Goal: Task Accomplishment & Management: Use online tool/utility

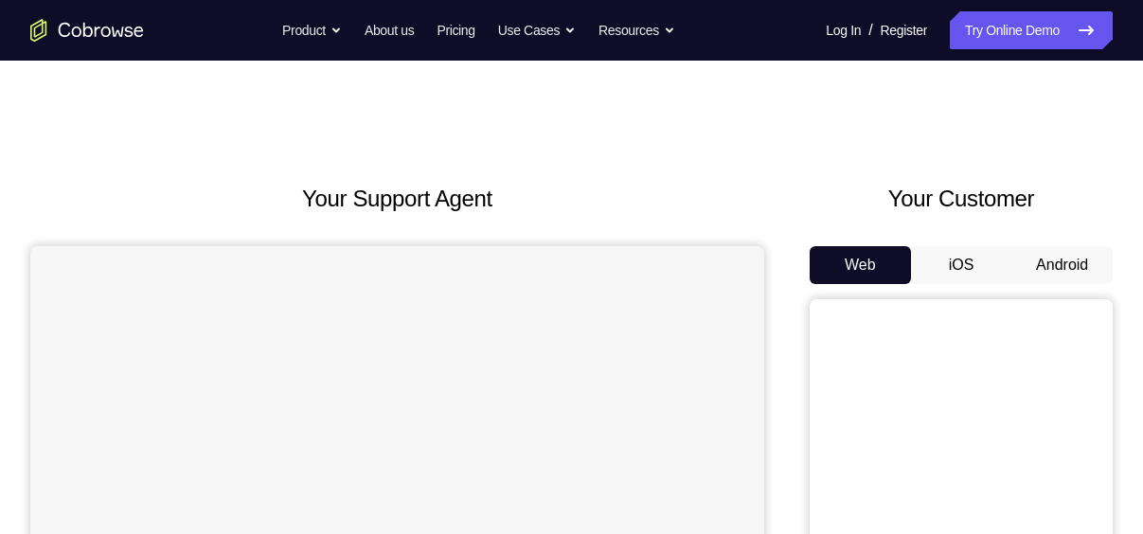
click at [973, 275] on button "iOS" at bounding box center [961, 265] width 101 height 38
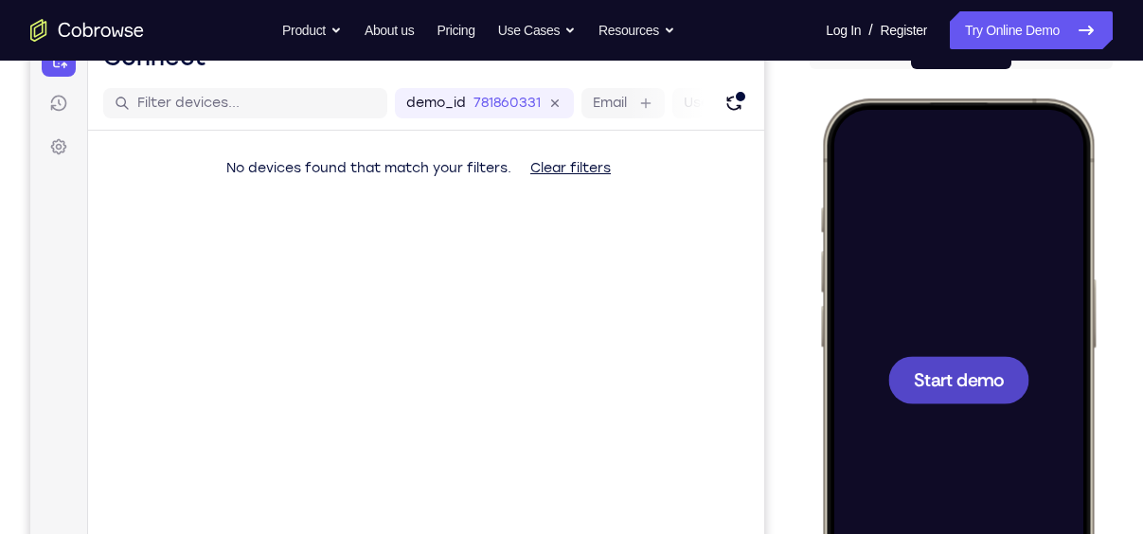
click at [951, 386] on span "Start demo" at bounding box center [959, 379] width 90 height 18
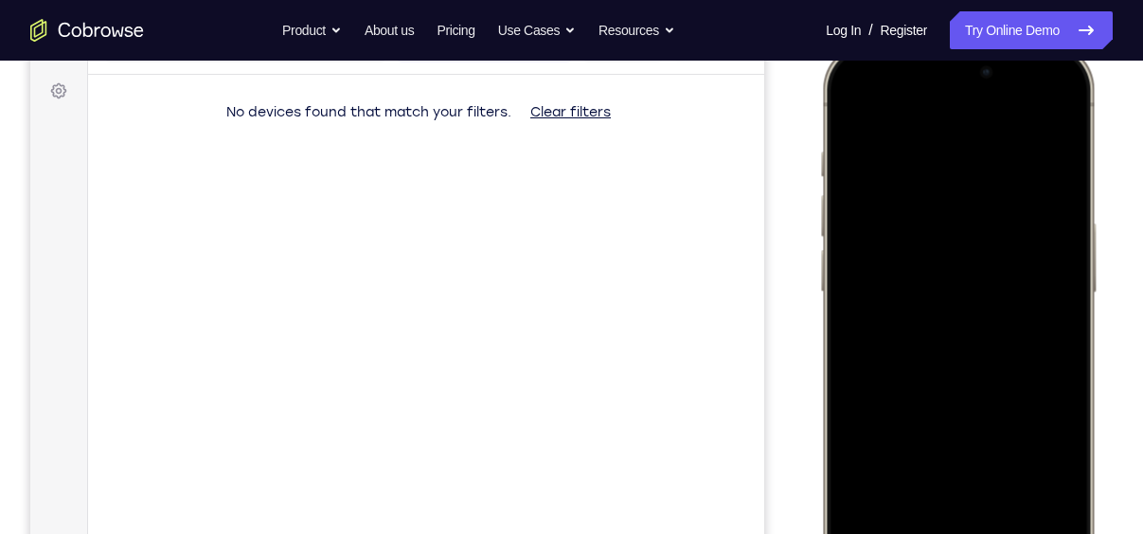
scroll to position [284, 0]
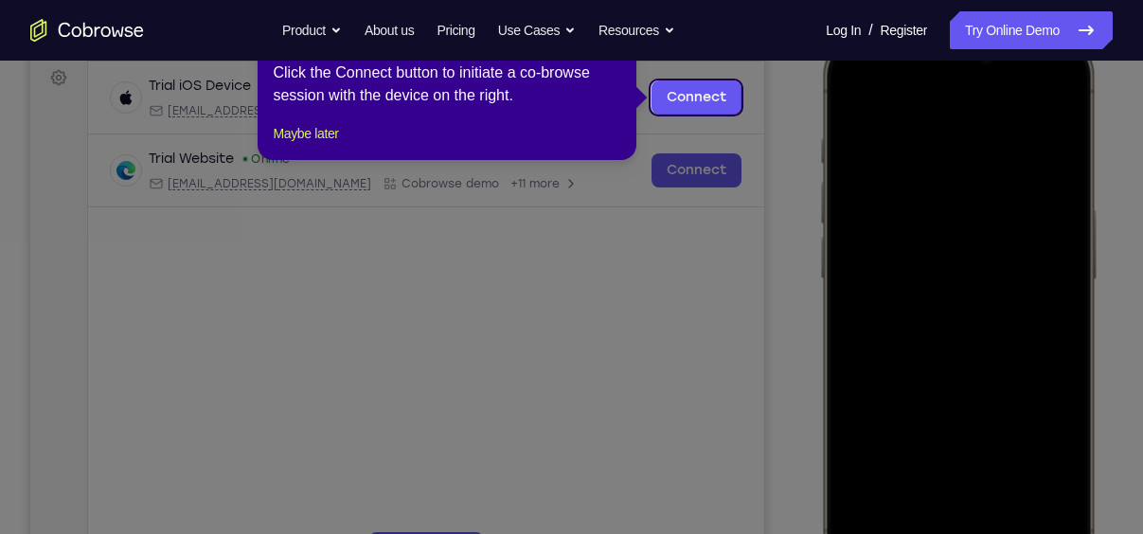
click at [909, 273] on icon at bounding box center [578, 267] width 1157 height 534
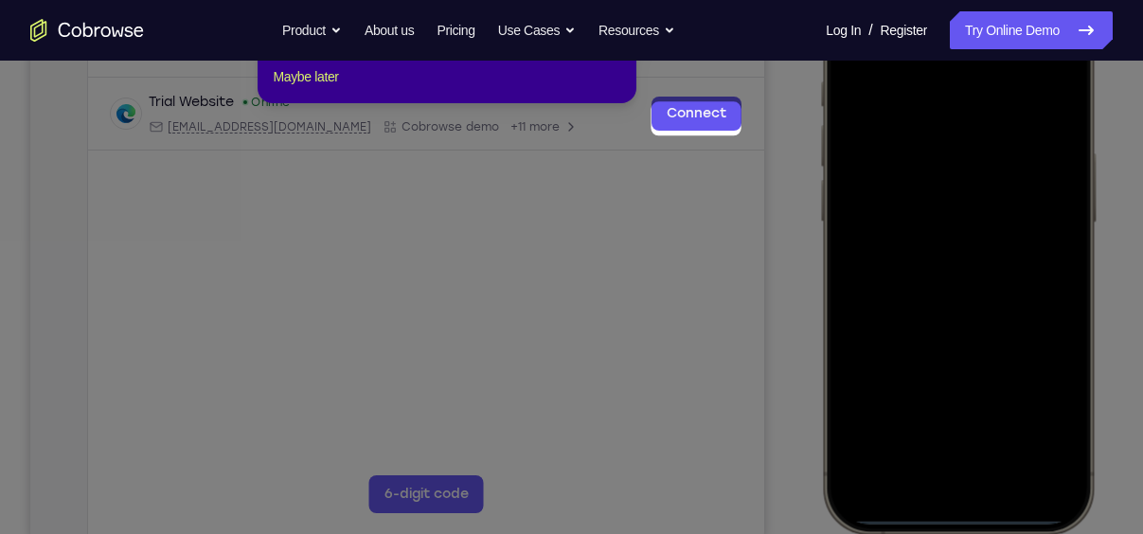
scroll to position [260, 0]
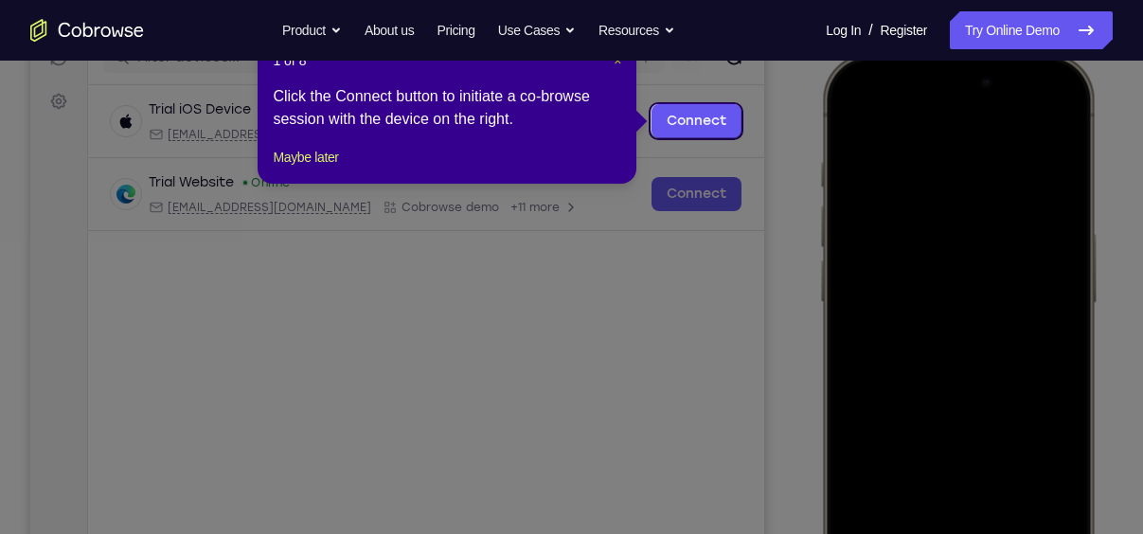
click at [617, 62] on span "×" at bounding box center [617, 60] width 8 height 15
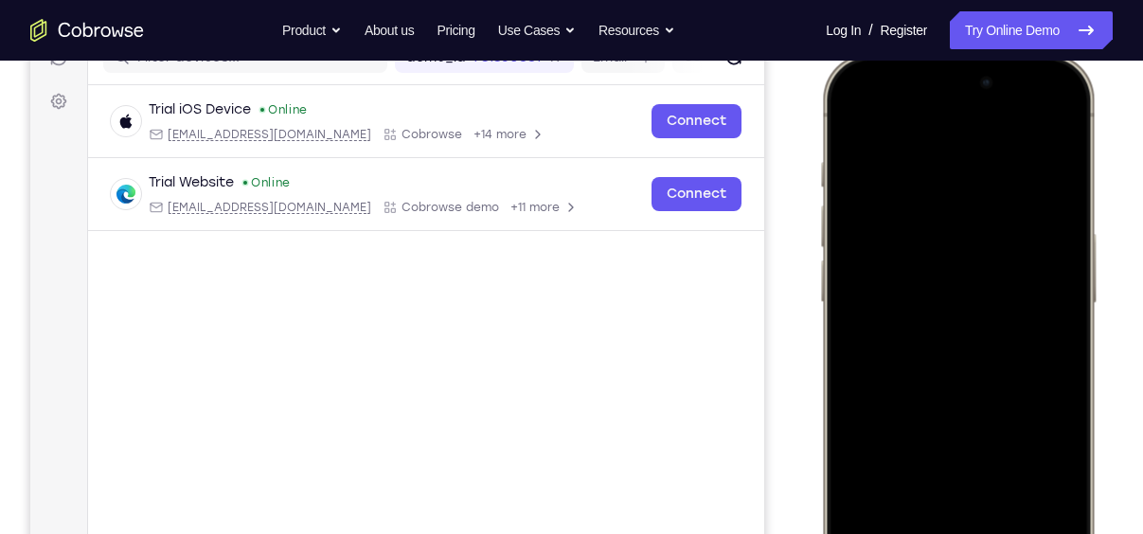
scroll to position [389, 0]
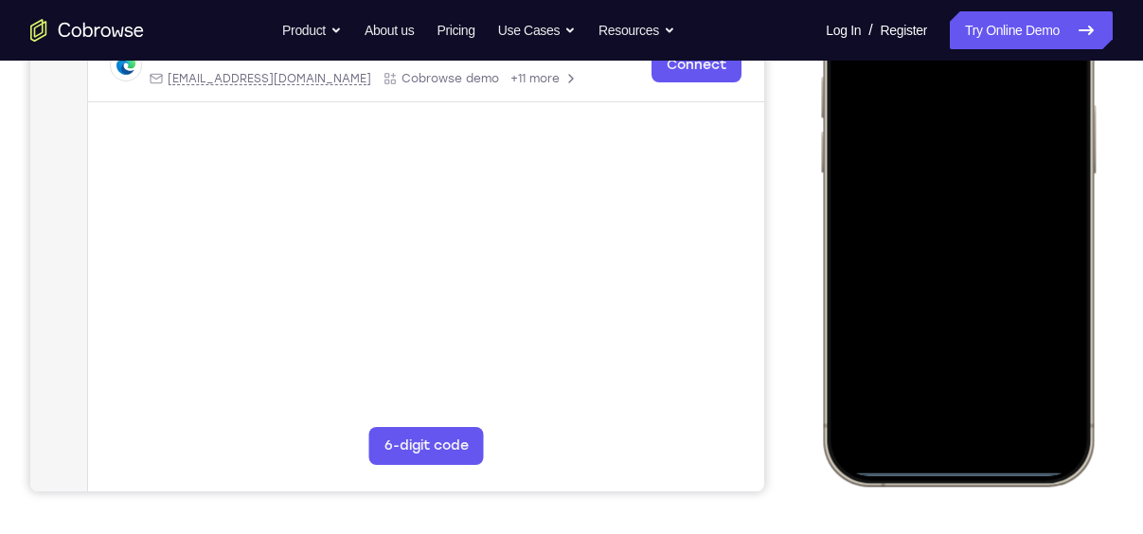
click at [936, 444] on div at bounding box center [957, 205] width 249 height 541
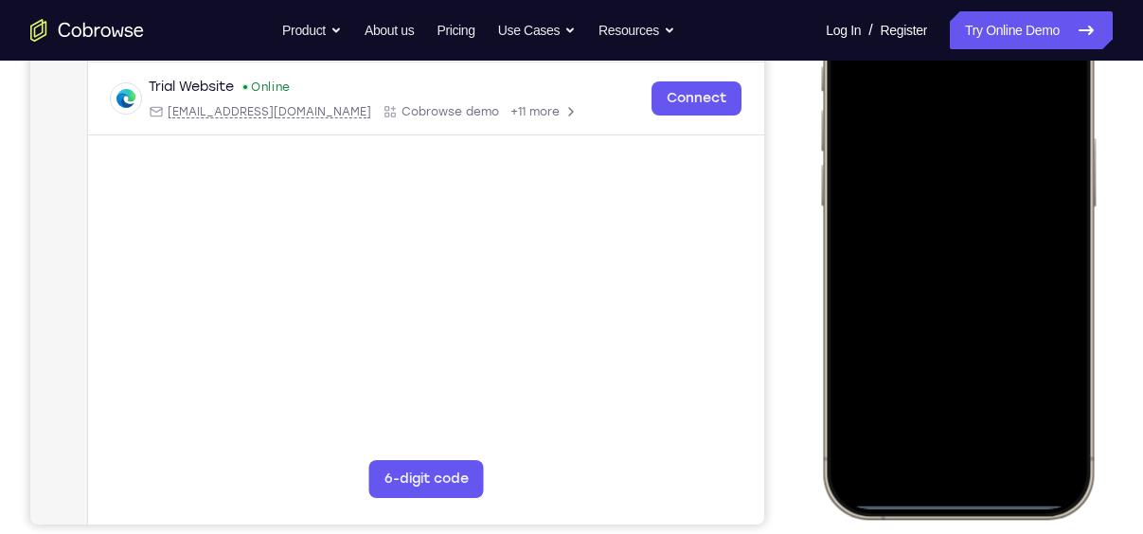
scroll to position [358, 0]
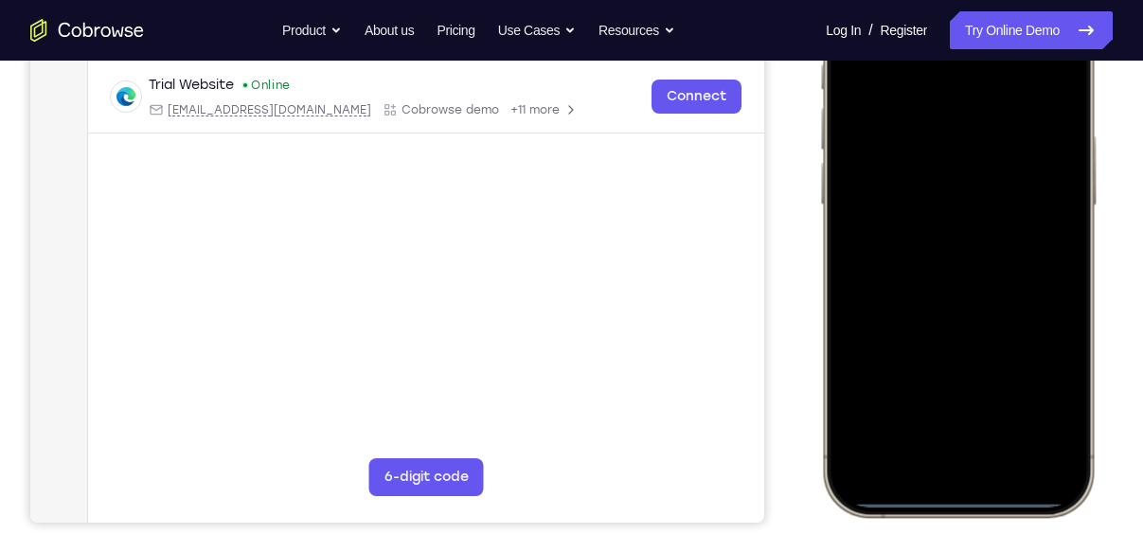
click at [987, 441] on div at bounding box center [957, 236] width 249 height 541
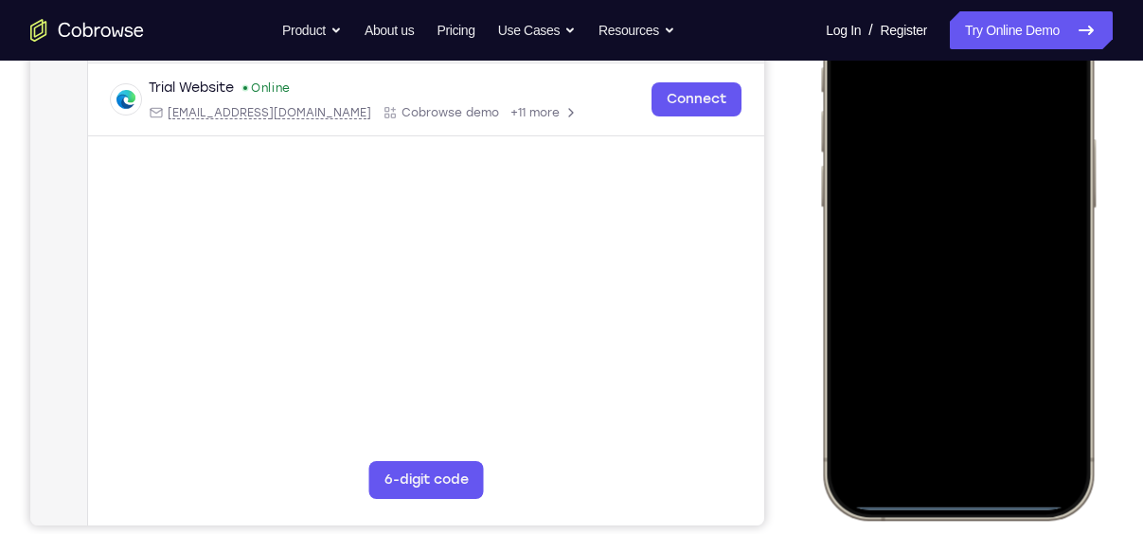
scroll to position [329, 0]
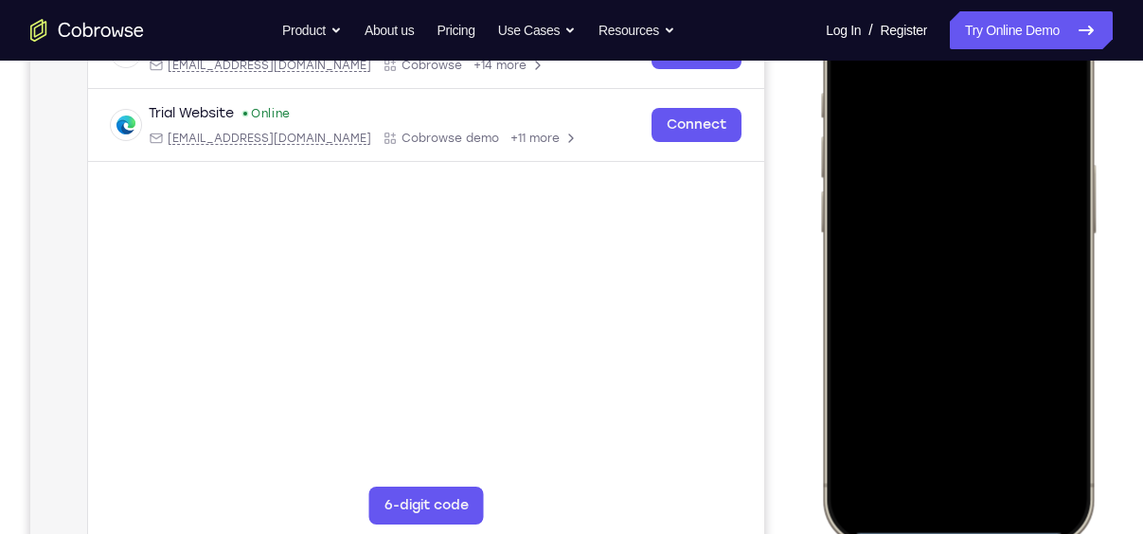
click at [972, 116] on div at bounding box center [957, 264] width 249 height 541
click at [970, 165] on div at bounding box center [957, 264] width 249 height 541
click at [978, 432] on div at bounding box center [957, 264] width 249 height 541
click at [945, 199] on div at bounding box center [957, 264] width 249 height 541
click at [945, 223] on div at bounding box center [957, 264] width 249 height 541
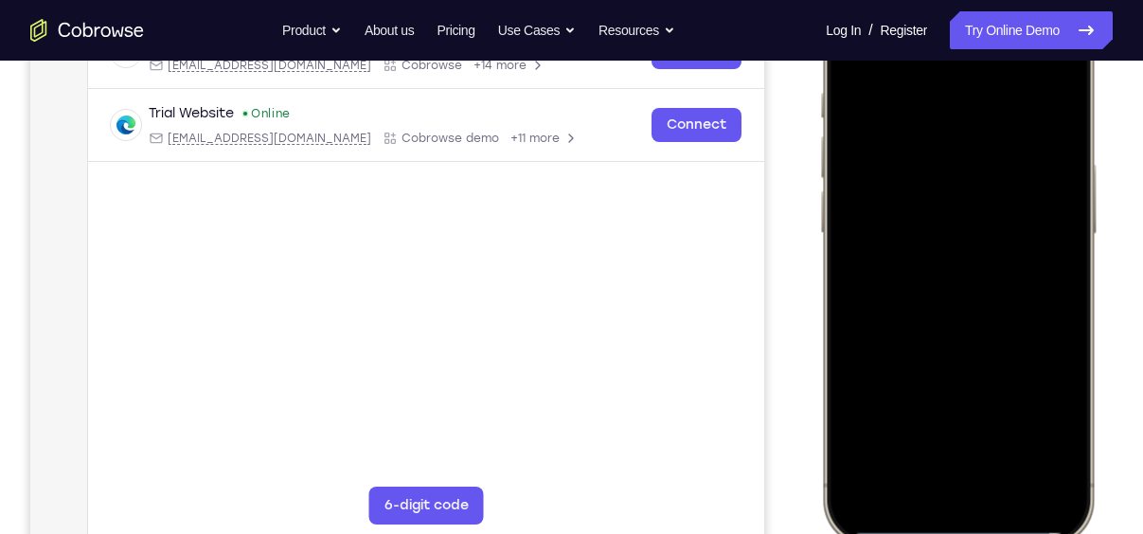
click at [969, 274] on div at bounding box center [957, 264] width 249 height 541
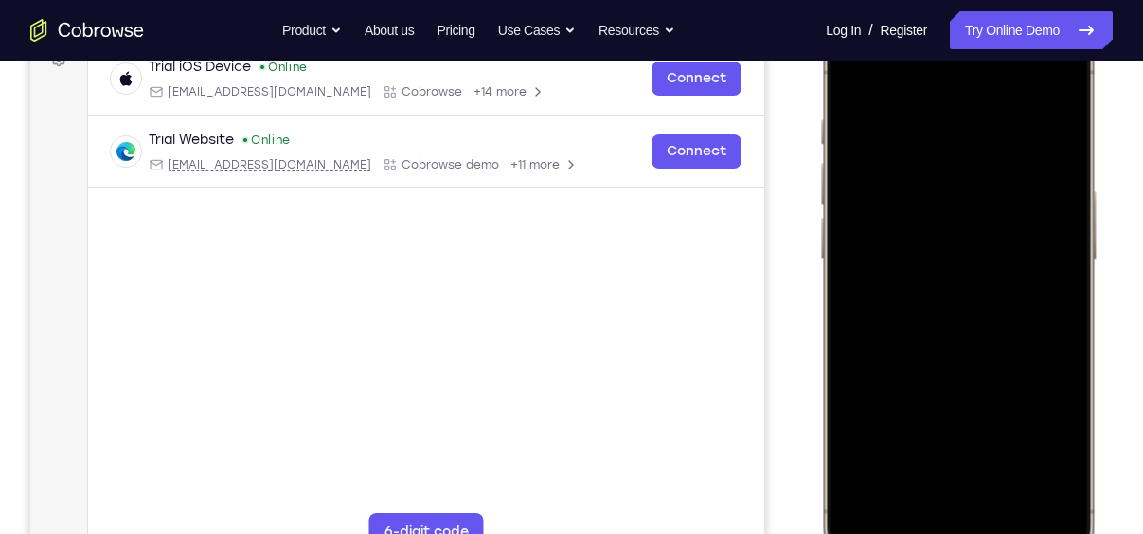
scroll to position [304, 0]
click at [1018, 379] on div at bounding box center [957, 290] width 249 height 541
click at [1004, 461] on div at bounding box center [957, 290] width 249 height 541
click at [989, 256] on div at bounding box center [957, 290] width 249 height 541
click at [946, 446] on div at bounding box center [957, 290] width 249 height 541
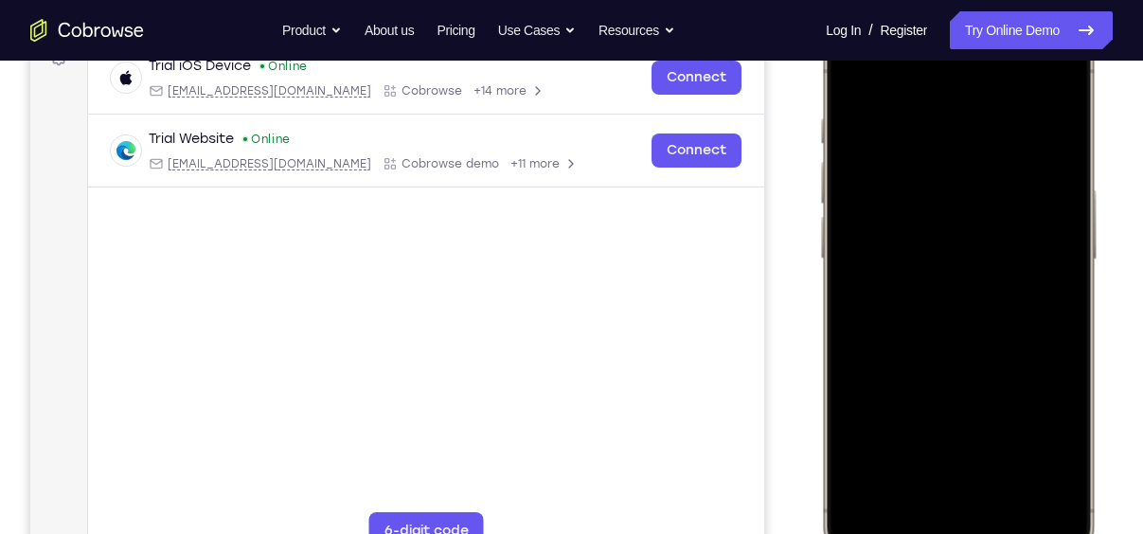
click at [979, 454] on div at bounding box center [957, 290] width 249 height 541
click at [942, 450] on div at bounding box center [957, 290] width 249 height 541
click at [1046, 453] on div at bounding box center [957, 290] width 249 height 541
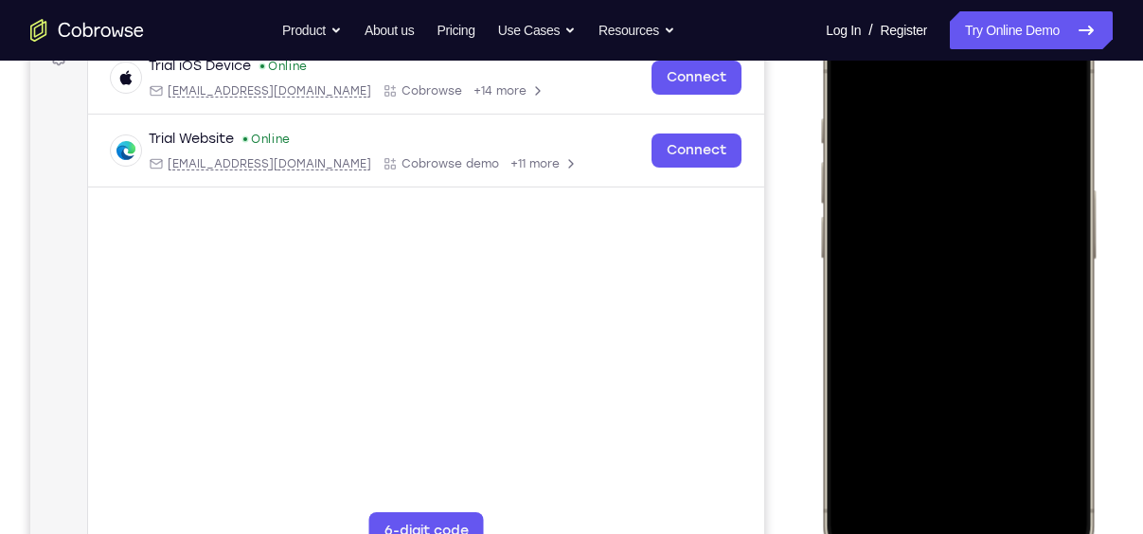
click at [951, 205] on div at bounding box center [957, 290] width 249 height 541
click at [847, 69] on div at bounding box center [957, 290] width 249 height 541
drag, startPoint x: 1004, startPoint y: 446, endPoint x: 1004, endPoint y: 456, distance: 10.5
click at [1004, 456] on div at bounding box center [957, 290] width 249 height 541
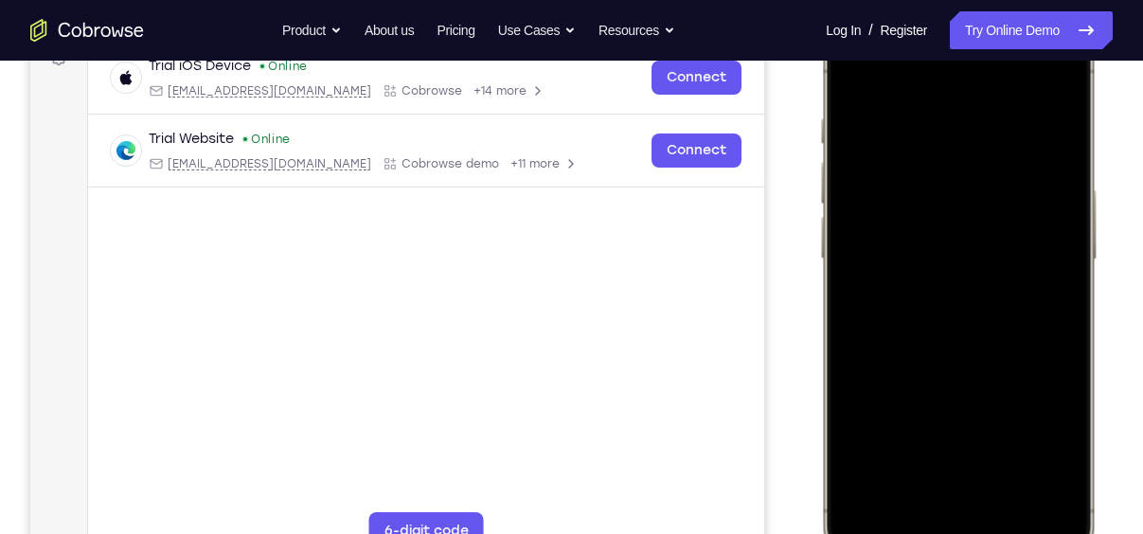
click at [1004, 456] on div at bounding box center [957, 290] width 249 height 541
click at [849, 78] on div at bounding box center [957, 290] width 249 height 541
drag, startPoint x: 978, startPoint y: 346, endPoint x: 995, endPoint y: 423, distance: 79.5
click at [995, 423] on div at bounding box center [957, 290] width 249 height 541
drag, startPoint x: 999, startPoint y: 357, endPoint x: 1031, endPoint y: 133, distance: 225.7
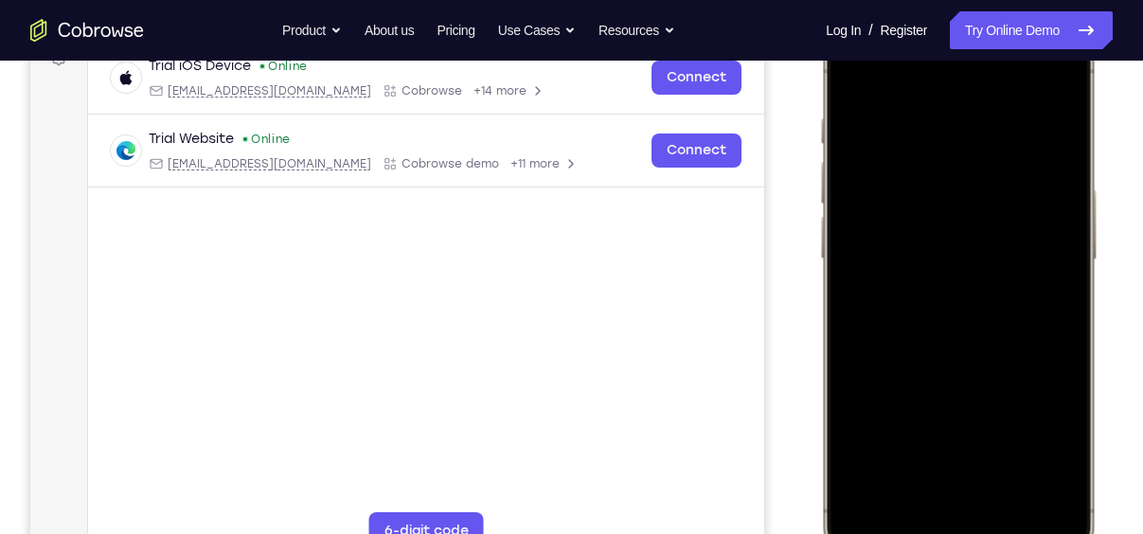
click at [1031, 133] on div at bounding box center [957, 290] width 249 height 541
drag, startPoint x: 986, startPoint y: 394, endPoint x: 1031, endPoint y: 197, distance: 202.1
click at [1031, 197] on div at bounding box center [957, 290] width 249 height 541
drag, startPoint x: 987, startPoint y: 439, endPoint x: 1046, endPoint y: 207, distance: 239.3
click at [1046, 207] on div at bounding box center [957, 290] width 249 height 541
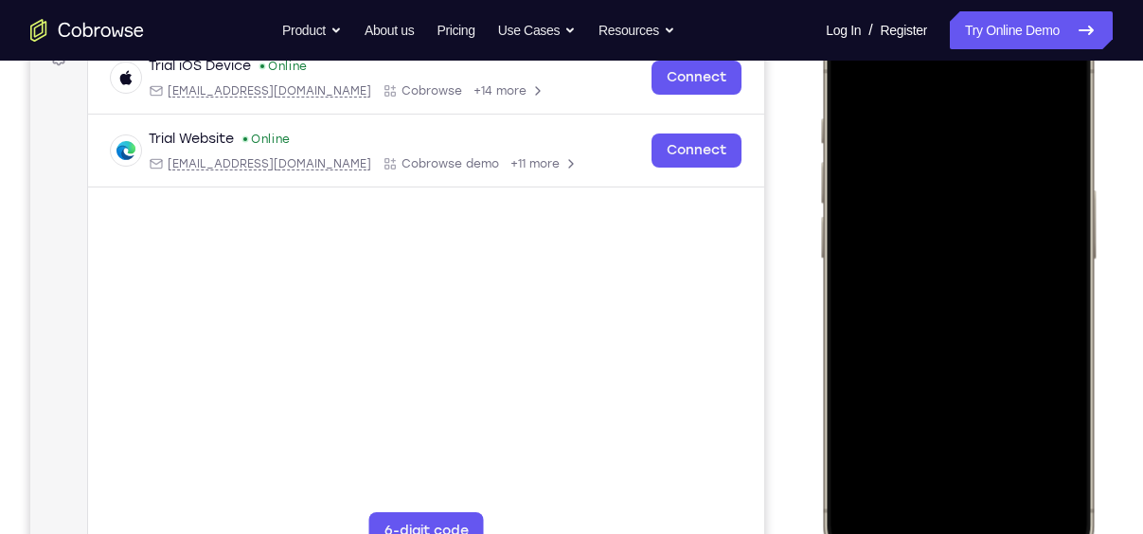
drag, startPoint x: 1003, startPoint y: 420, endPoint x: 1048, endPoint y: 173, distance: 251.2
click at [1048, 173] on div at bounding box center [957, 290] width 249 height 541
drag, startPoint x: 1014, startPoint y: 357, endPoint x: 1057, endPoint y: 176, distance: 186.0
click at [1057, 176] on div at bounding box center [957, 290] width 249 height 541
drag, startPoint x: 1014, startPoint y: 398, endPoint x: 1058, endPoint y: 209, distance: 193.6
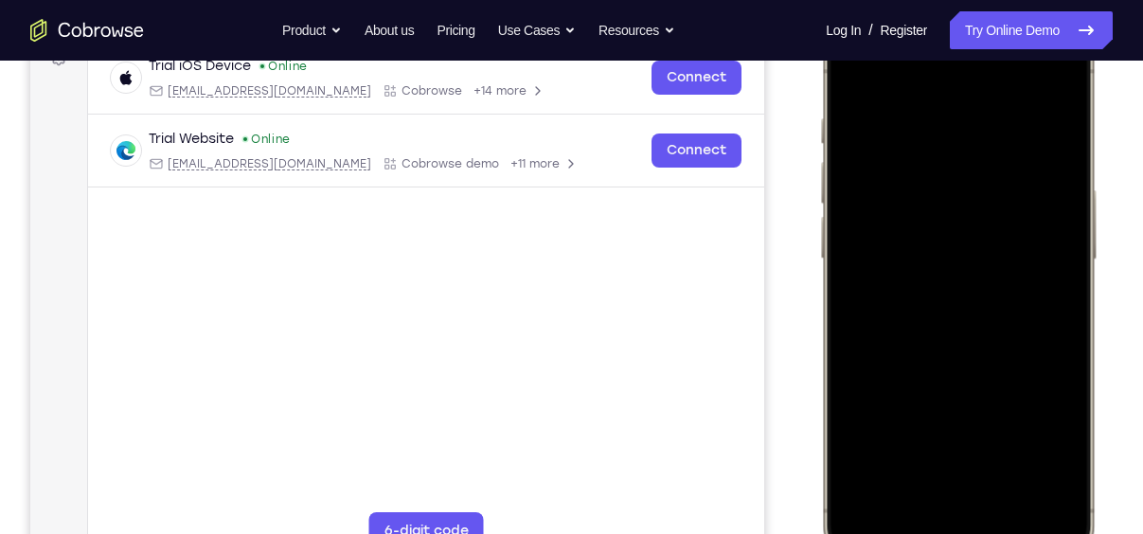
click at [1058, 209] on div at bounding box center [957, 290] width 249 height 541
drag, startPoint x: 1004, startPoint y: 435, endPoint x: 1042, endPoint y: 200, distance: 237.8
click at [1042, 200] on div at bounding box center [957, 290] width 249 height 541
drag, startPoint x: 999, startPoint y: 433, endPoint x: 1035, endPoint y: 210, distance: 225.4
click at [1035, 210] on div at bounding box center [957, 290] width 249 height 541
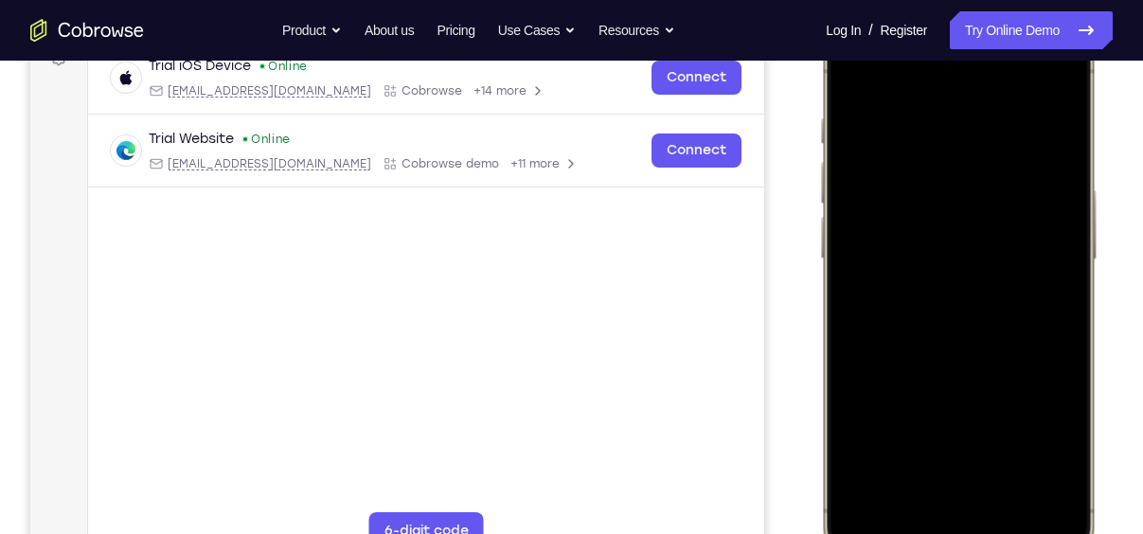
click at [855, 71] on div at bounding box center [957, 290] width 249 height 541
click at [925, 120] on div at bounding box center [957, 290] width 249 height 541
click at [1050, 148] on div at bounding box center [957, 290] width 249 height 541
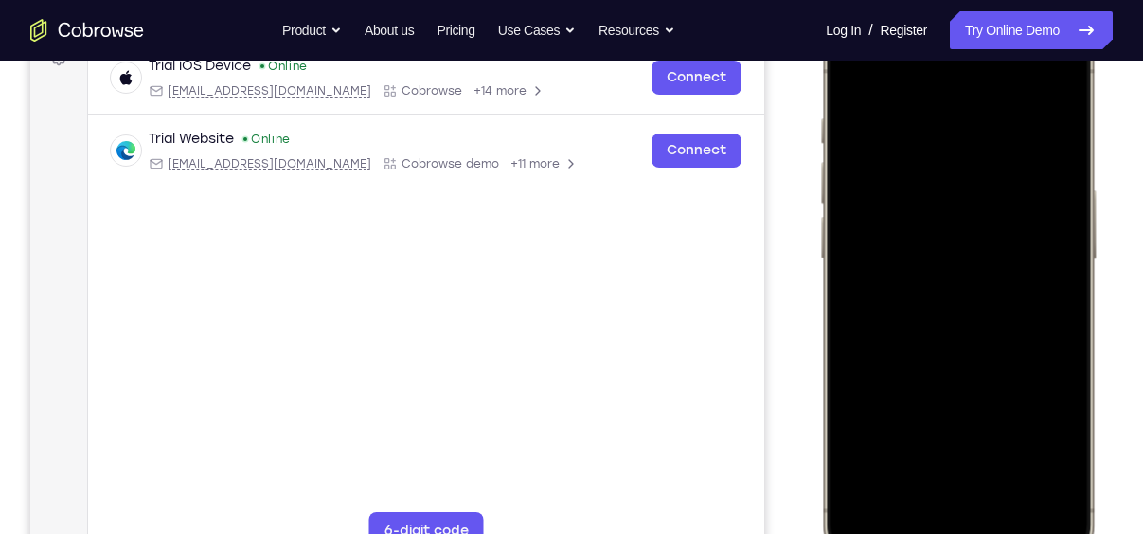
click at [1050, 148] on div at bounding box center [957, 290] width 249 height 541
click at [1038, 159] on div at bounding box center [957, 290] width 249 height 541
click at [1042, 120] on div at bounding box center [957, 290] width 249 height 541
click at [1021, 455] on div at bounding box center [957, 290] width 249 height 541
click at [1045, 82] on div at bounding box center [957, 290] width 249 height 541
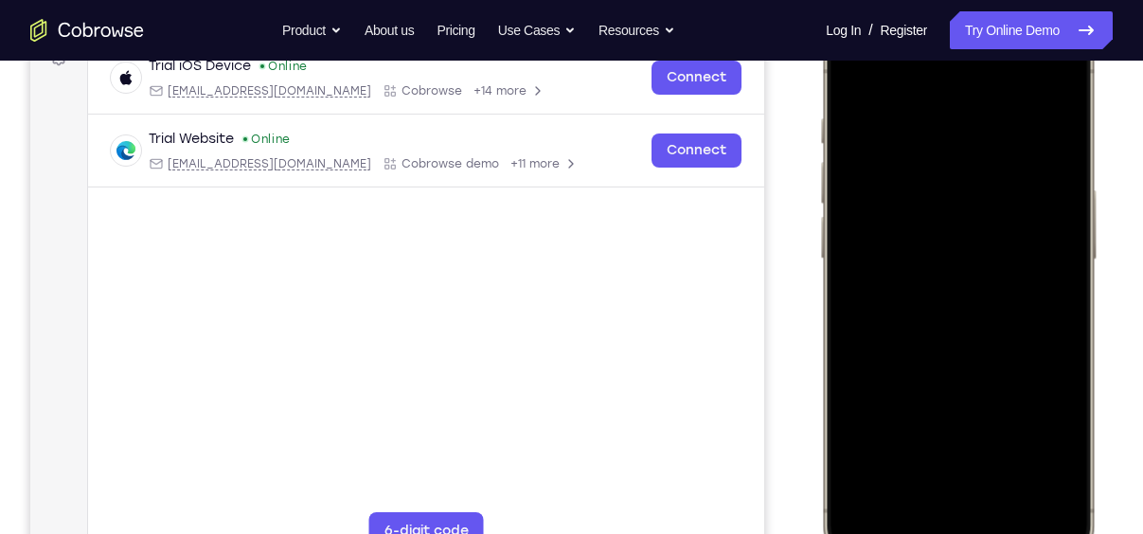
click at [1016, 461] on div at bounding box center [957, 290] width 249 height 541
click at [861, 75] on div at bounding box center [957, 290] width 249 height 541
click at [1046, 494] on div at bounding box center [957, 290] width 249 height 541
click at [1004, 467] on div at bounding box center [957, 290] width 249 height 541
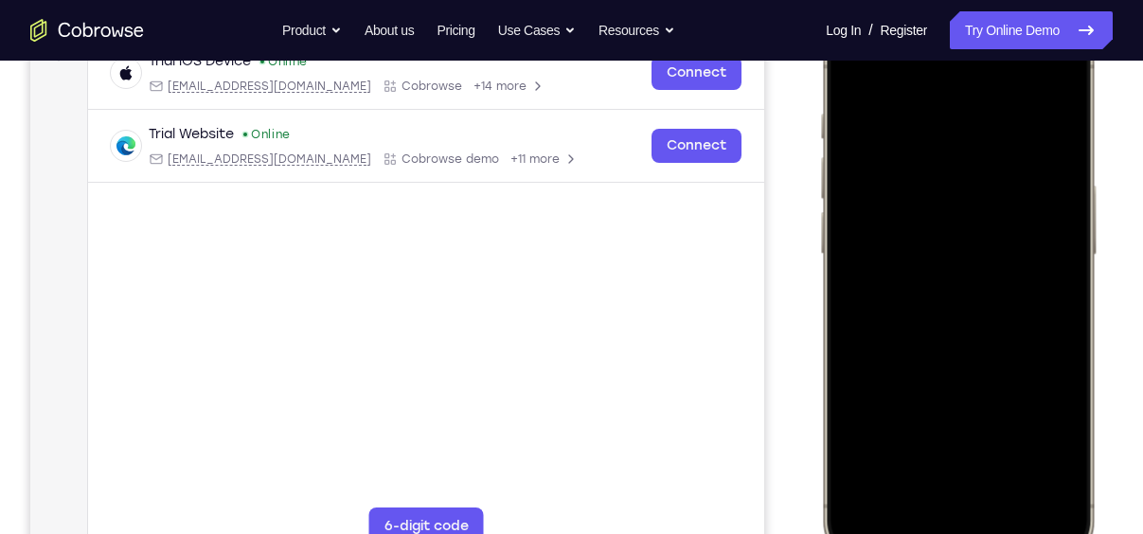
scroll to position [305, 0]
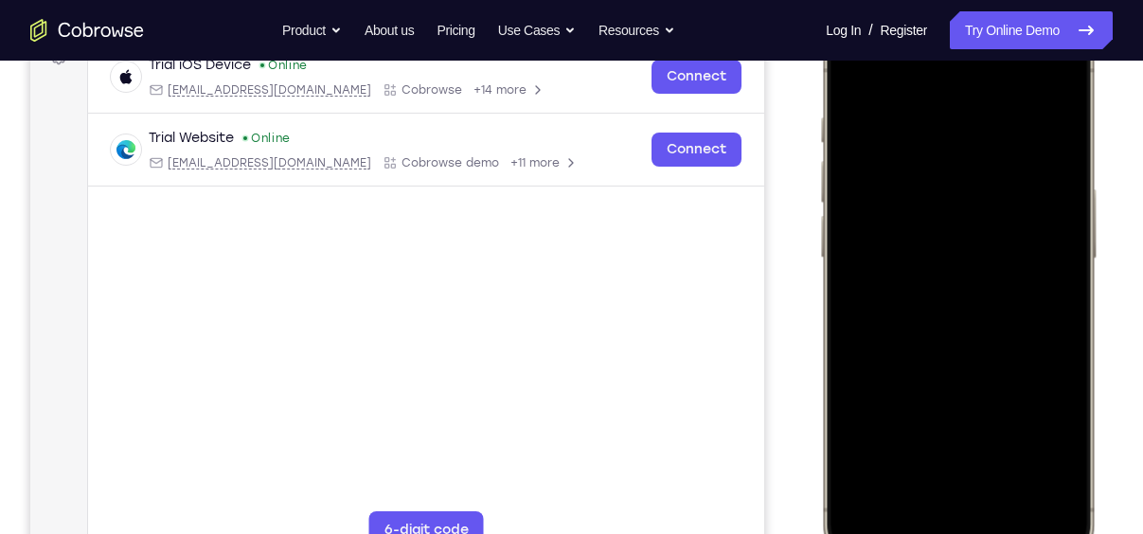
click at [1006, 461] on div at bounding box center [957, 289] width 249 height 541
drag, startPoint x: 967, startPoint y: 431, endPoint x: 1014, endPoint y: 231, distance: 205.3
click at [1014, 231] on div at bounding box center [957, 289] width 249 height 541
drag, startPoint x: 967, startPoint y: 425, endPoint x: 1045, endPoint y: 222, distance: 218.2
click at [1045, 222] on div at bounding box center [957, 289] width 249 height 541
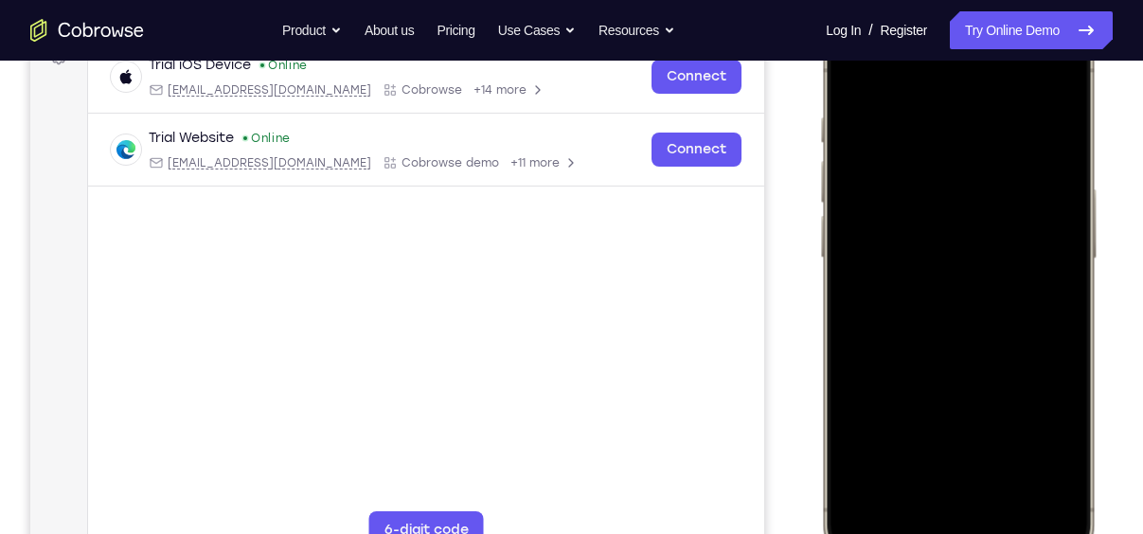
click at [851, 70] on div at bounding box center [957, 289] width 249 height 541
click at [1004, 458] on div at bounding box center [957, 289] width 249 height 541
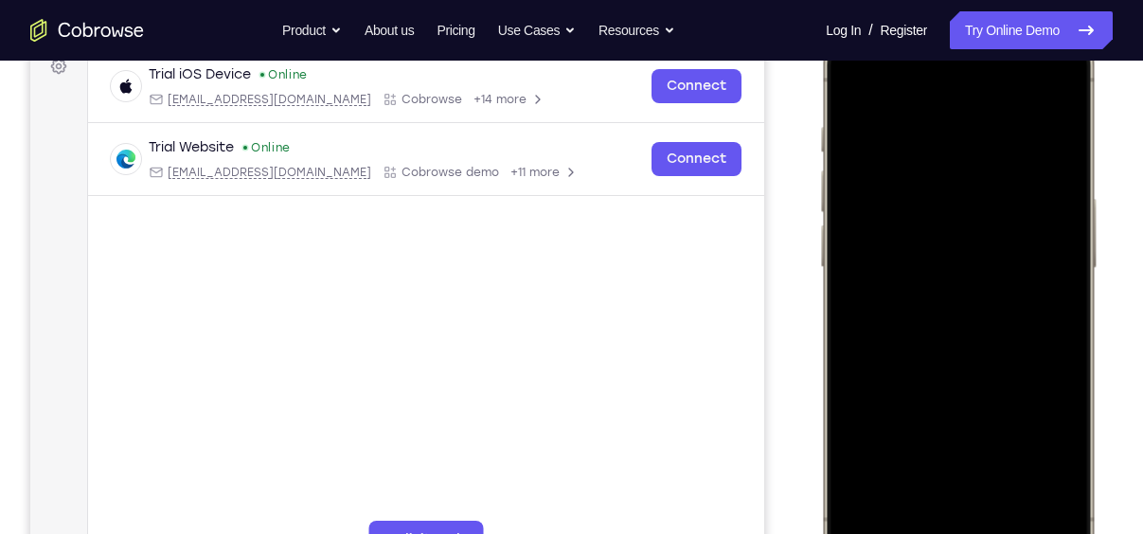
scroll to position [286, 0]
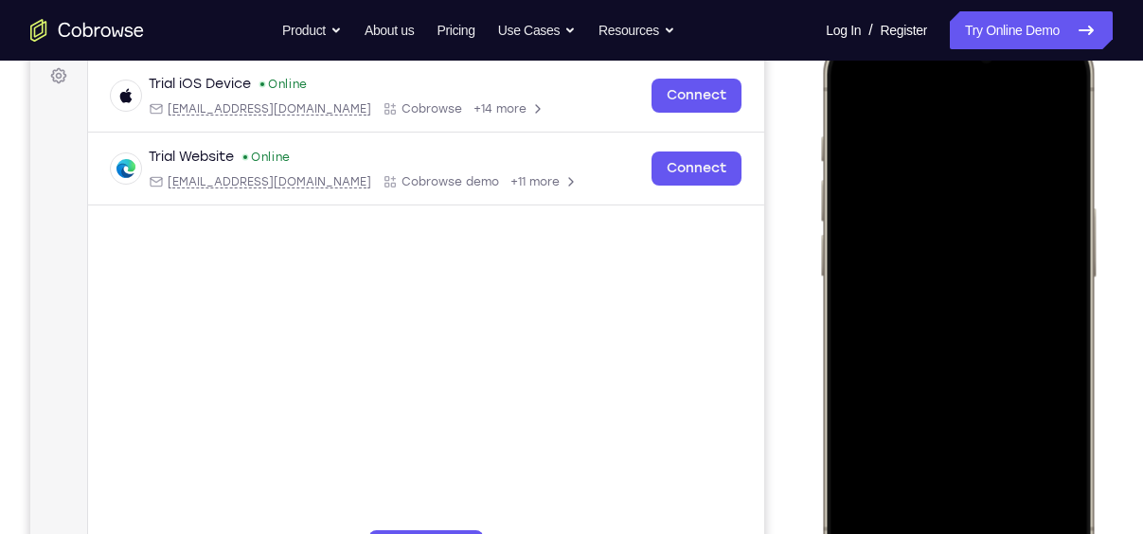
click at [851, 81] on div at bounding box center [957, 308] width 249 height 541
click at [1055, 514] on div at bounding box center [957, 308] width 249 height 541
click at [1066, 388] on div at bounding box center [957, 308] width 249 height 541
click at [1011, 479] on div at bounding box center [957, 308] width 249 height 541
click at [992, 269] on div at bounding box center [957, 308] width 249 height 541
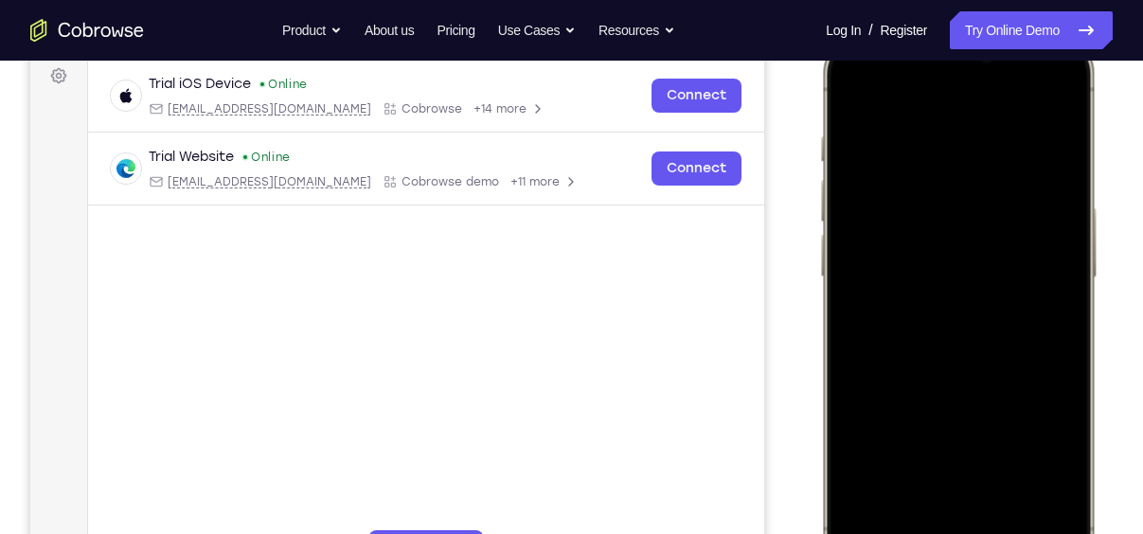
click at [847, 96] on div at bounding box center [957, 308] width 249 height 541
click at [855, 88] on div at bounding box center [957, 308] width 249 height 541
click at [1004, 477] on div at bounding box center [957, 308] width 249 height 541
click at [856, 89] on div at bounding box center [957, 308] width 249 height 541
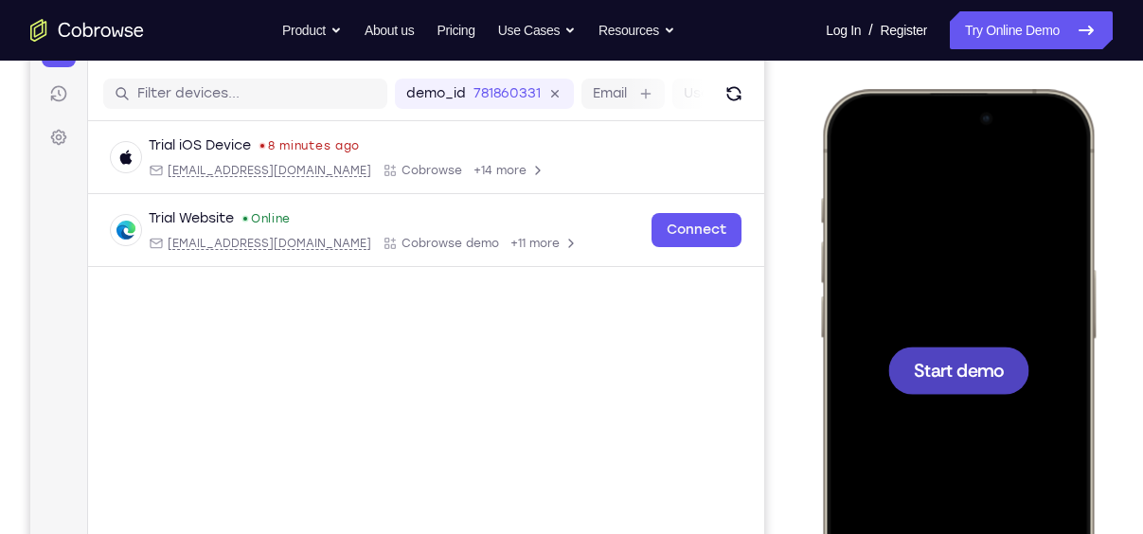
scroll to position [225, 0]
click at [962, 371] on span "Start demo" at bounding box center [959, 369] width 90 height 18
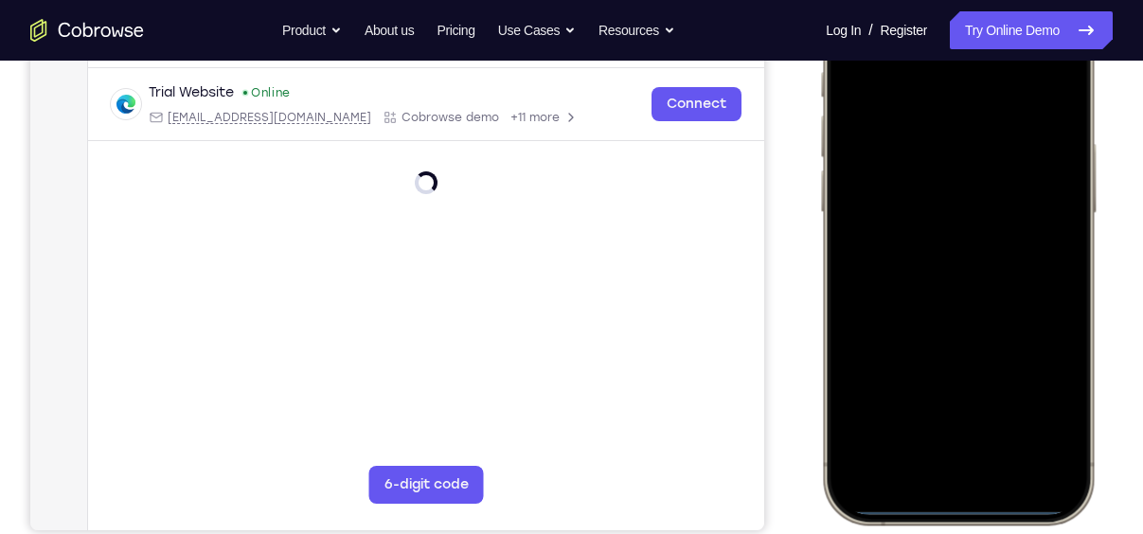
scroll to position [352, 0]
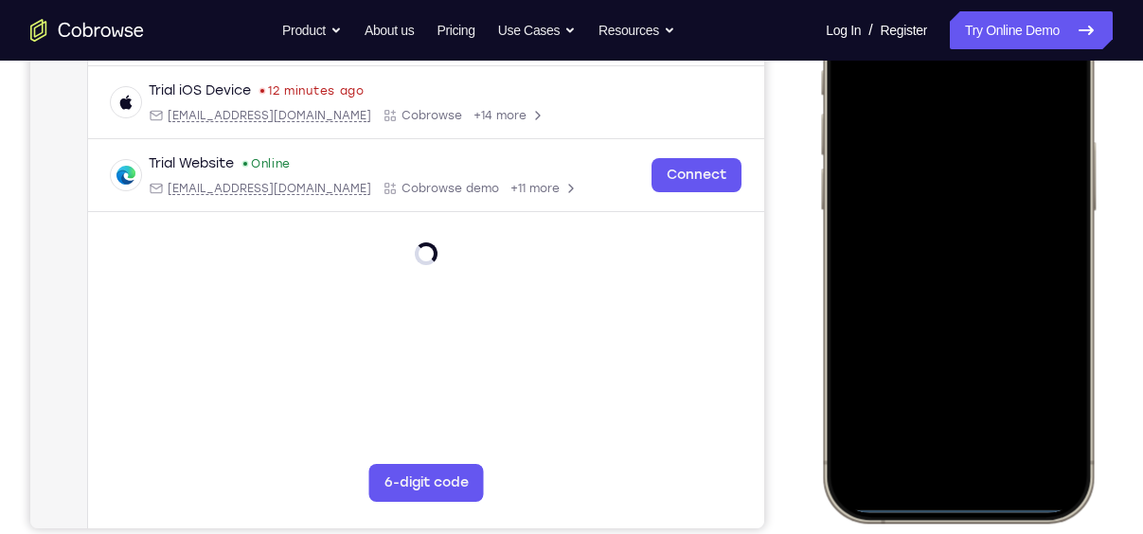
click at [936, 465] on div at bounding box center [957, 242] width 249 height 541
click at [951, 454] on div at bounding box center [957, 242] width 249 height 541
click at [933, 268] on div at bounding box center [957, 242] width 249 height 541
click at [949, 161] on div at bounding box center [957, 242] width 249 height 541
click at [948, 204] on div at bounding box center [957, 242] width 249 height 541
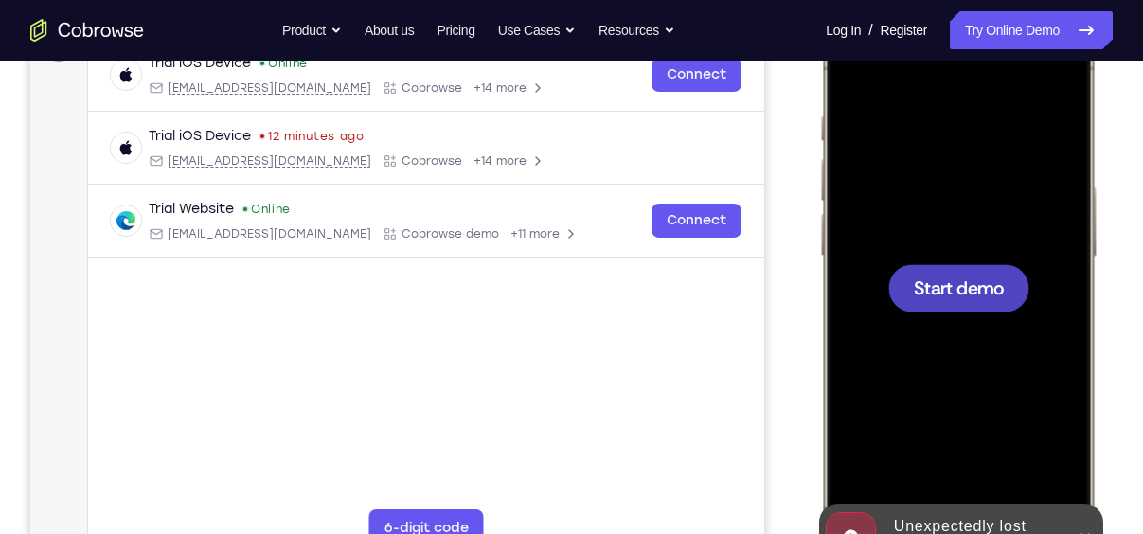
scroll to position [305, 0]
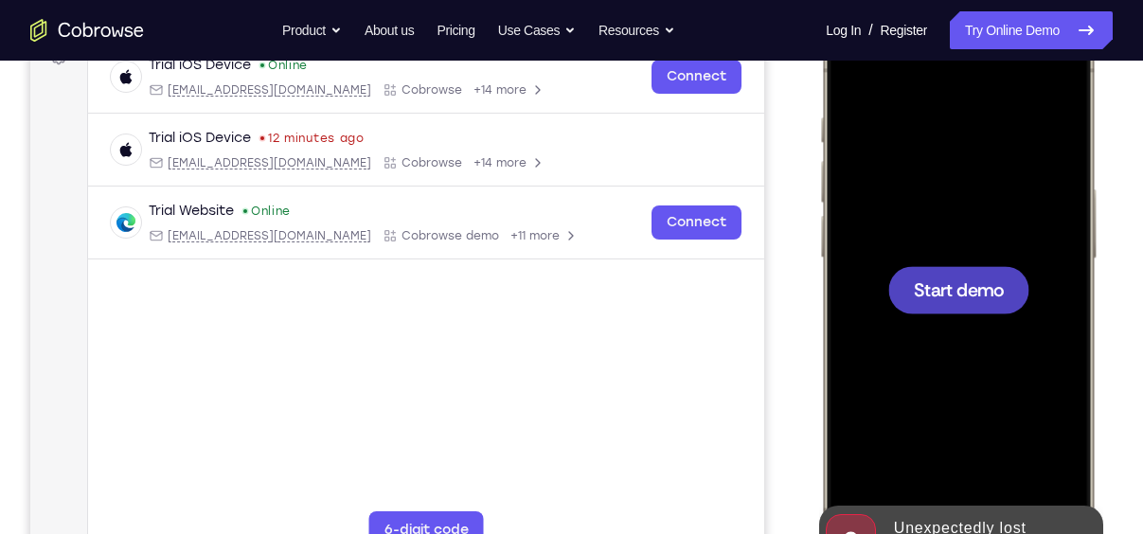
click at [989, 287] on span "Start demo" at bounding box center [959, 289] width 90 height 18
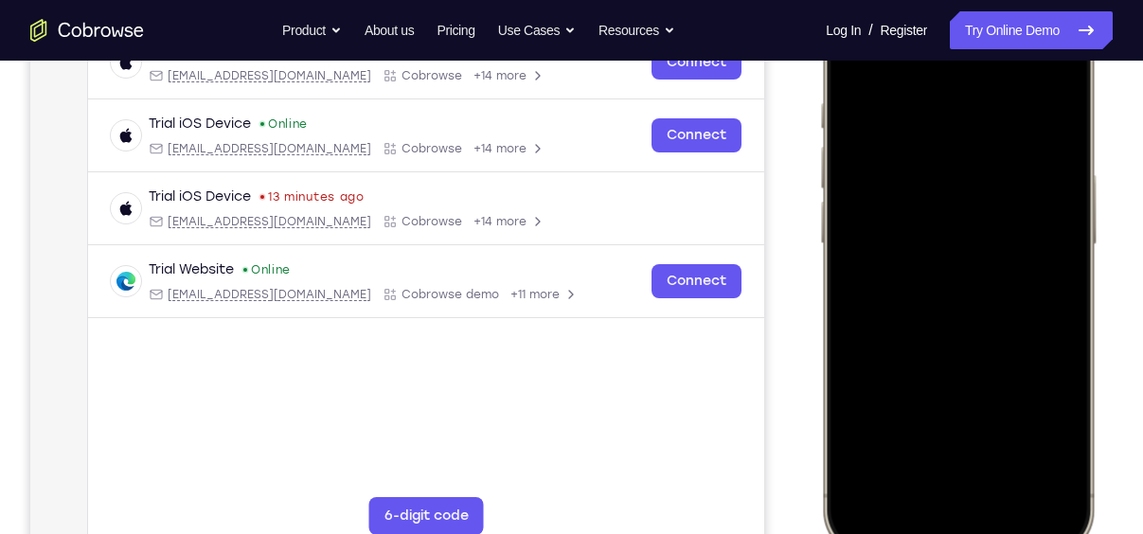
scroll to position [321, 0]
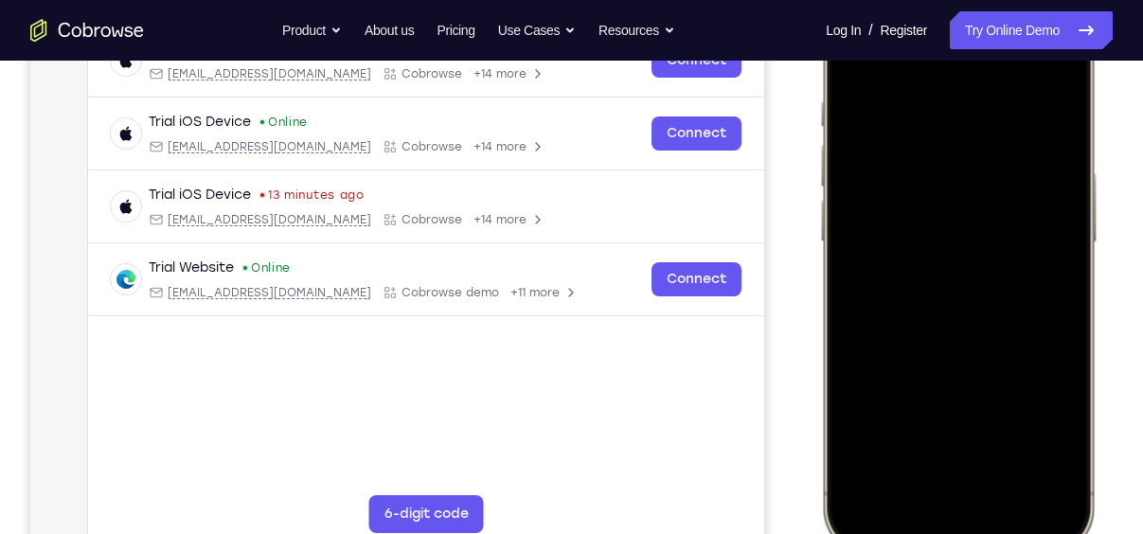
click at [938, 501] on div at bounding box center [957, 273] width 249 height 541
click at [993, 484] on div at bounding box center [957, 273] width 249 height 541
click at [957, 83] on div at bounding box center [957, 273] width 249 height 541
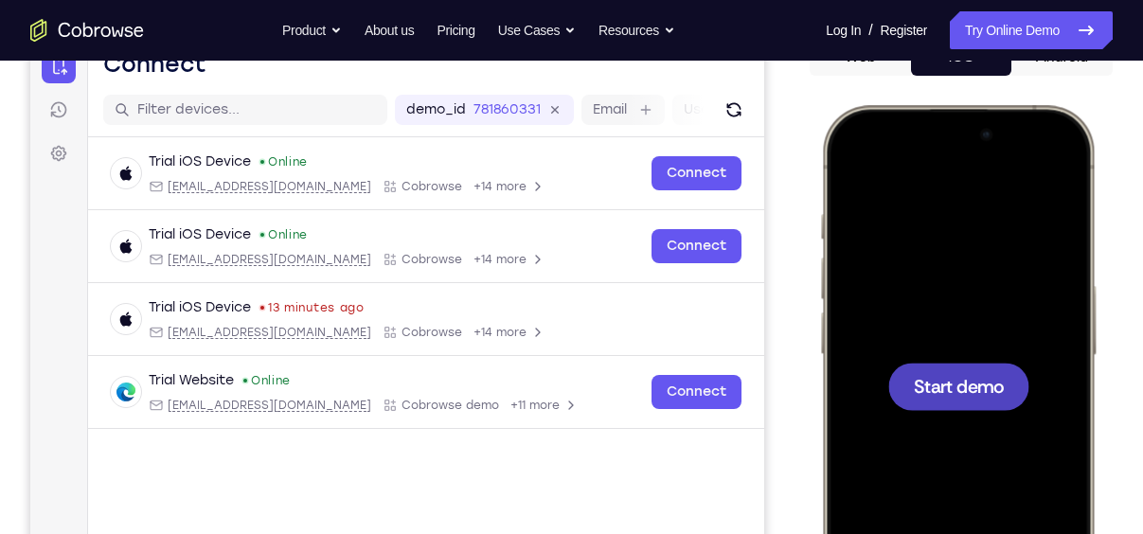
scroll to position [215, 0]
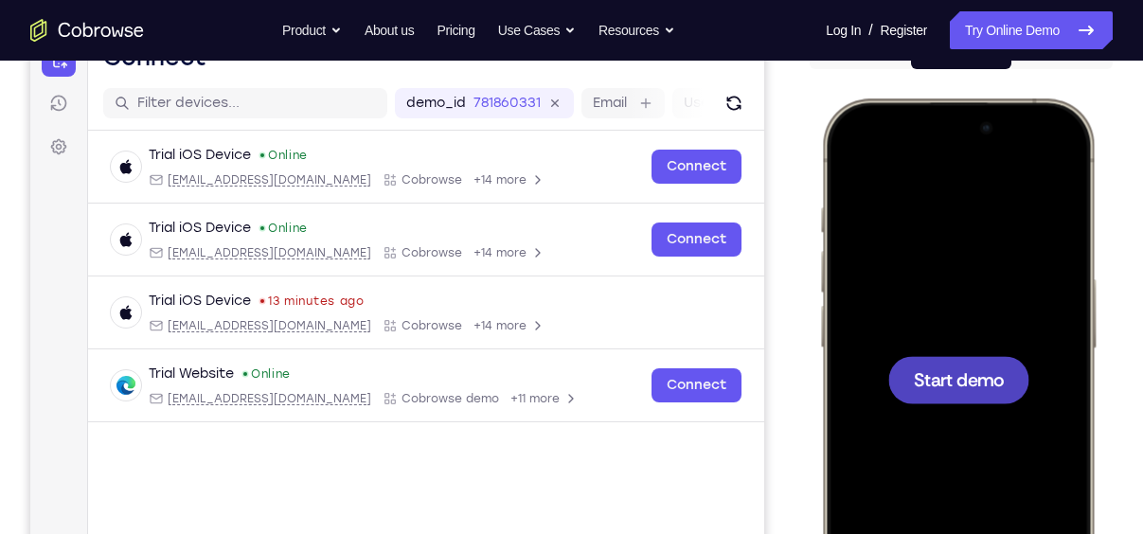
click at [946, 387] on span "Start demo" at bounding box center [959, 379] width 90 height 18
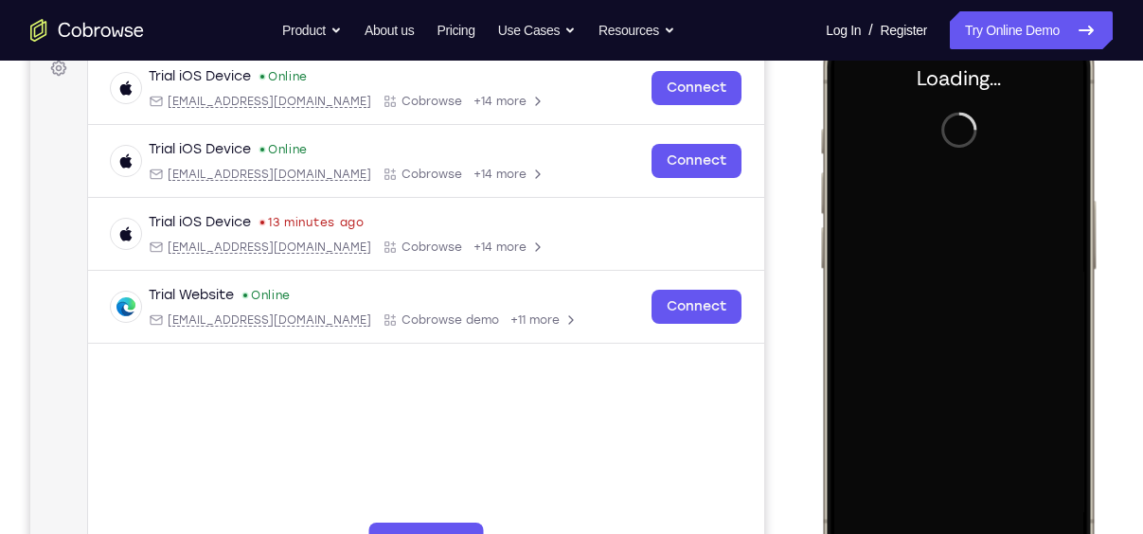
scroll to position [294, 0]
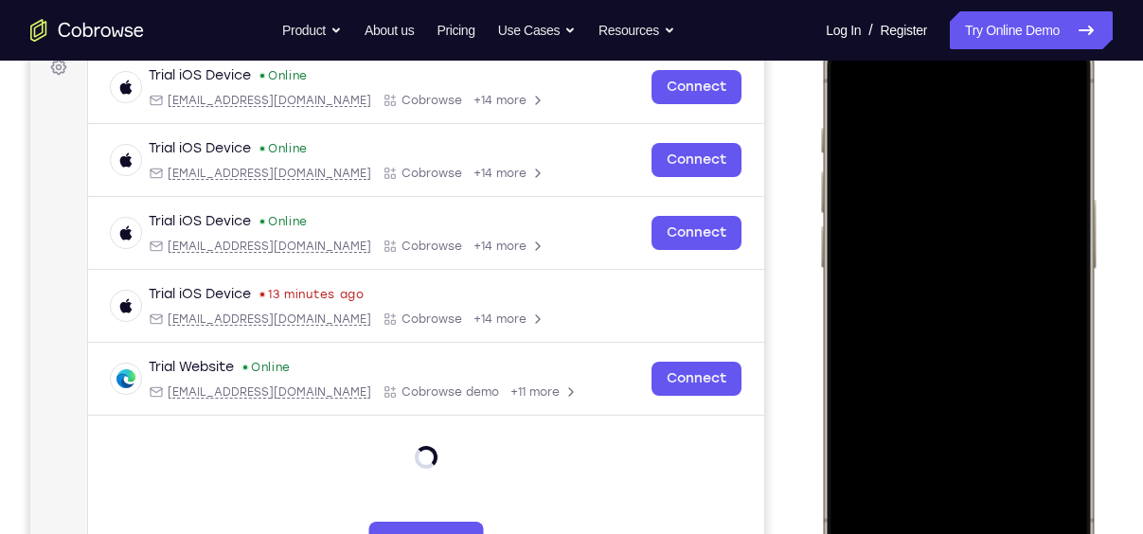
click at [933, 518] on div at bounding box center [957, 299] width 249 height 541
click at [968, 507] on div at bounding box center [957, 299] width 249 height 541
click at [928, 332] on div at bounding box center [957, 299] width 249 height 541
click at [938, 232] on div at bounding box center [957, 299] width 249 height 541
click at [943, 274] on div at bounding box center [957, 299] width 249 height 541
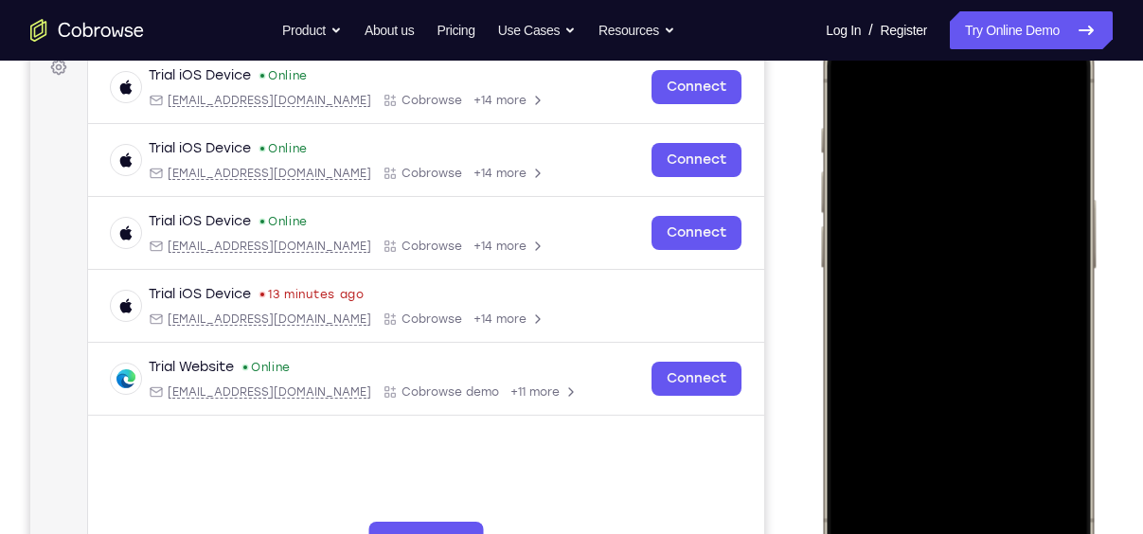
click at [950, 306] on div at bounding box center [957, 299] width 249 height 541
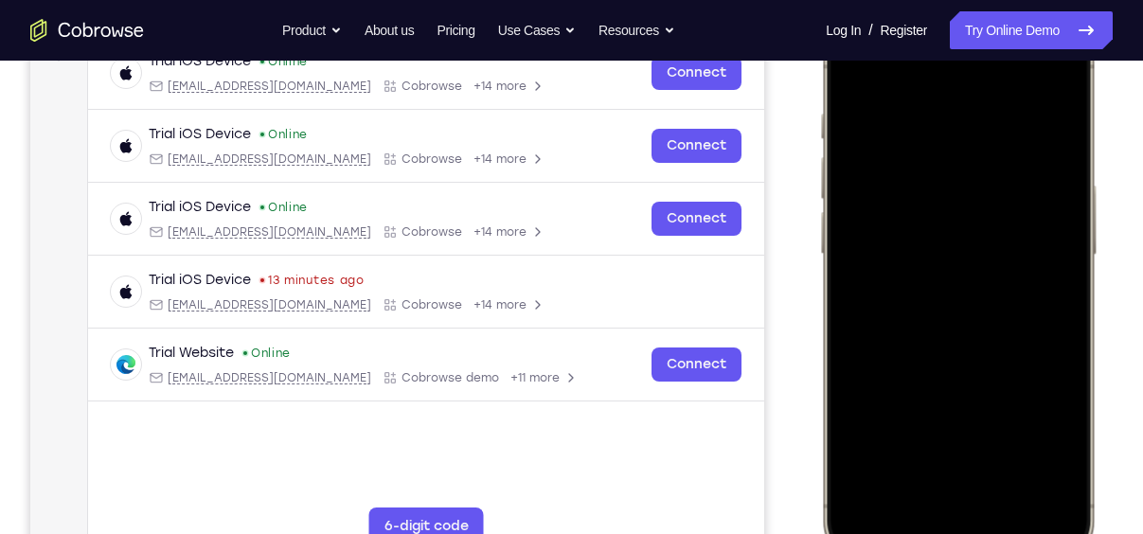
scroll to position [310, 0]
click at [965, 368] on div at bounding box center [957, 284] width 249 height 541
click at [1006, 462] on div at bounding box center [957, 284] width 249 height 541
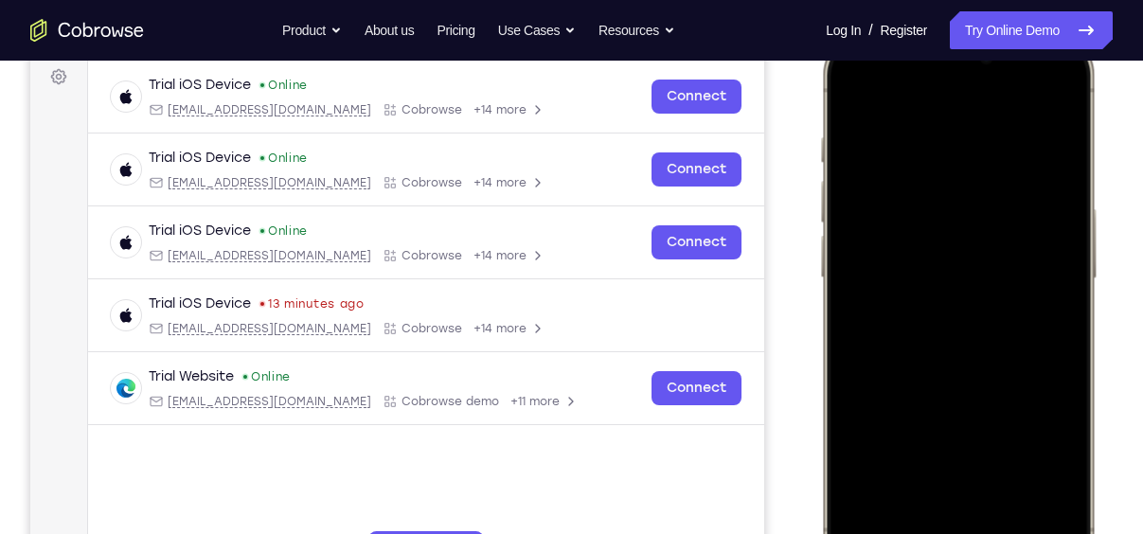
scroll to position [274, 0]
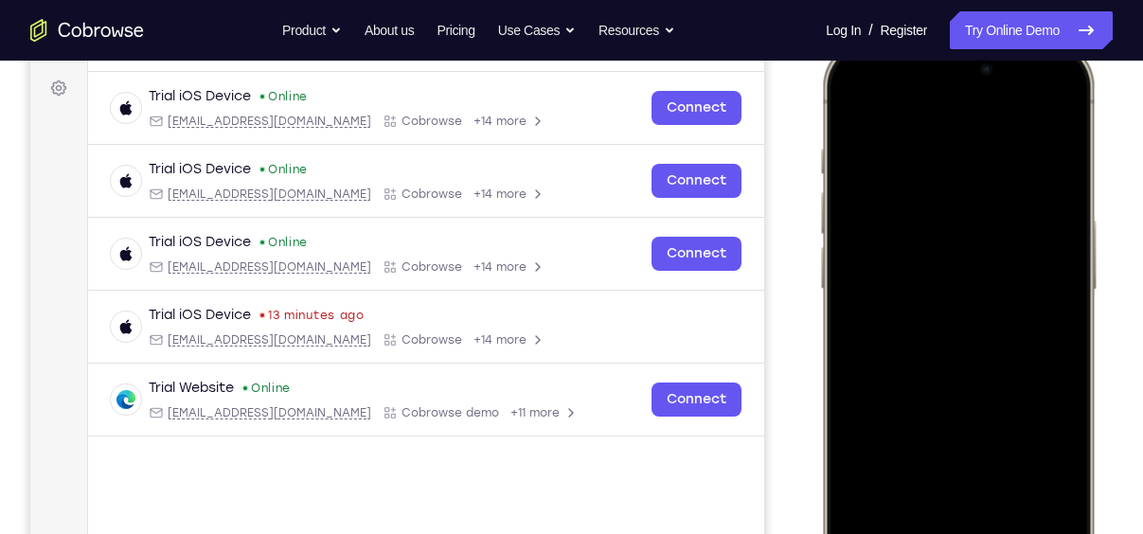
click at [850, 99] on div at bounding box center [957, 320] width 249 height 541
click at [927, 149] on div at bounding box center [957, 320] width 249 height 541
click at [1041, 165] on div at bounding box center [957, 320] width 249 height 541
click at [1051, 179] on div at bounding box center [957, 320] width 249 height 541
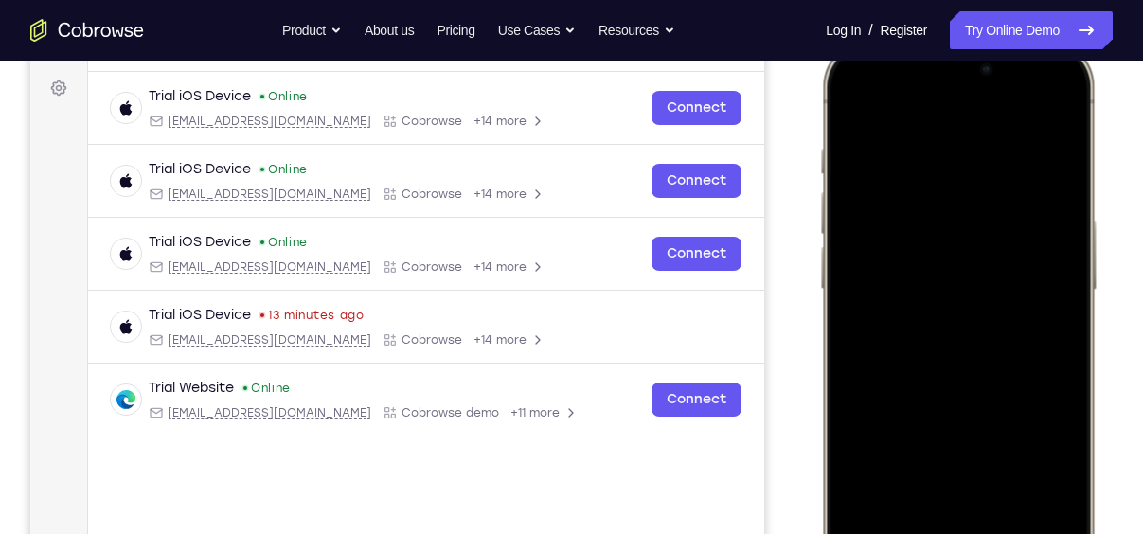
click at [1051, 179] on div at bounding box center [957, 320] width 249 height 541
click at [1042, 107] on div at bounding box center [957, 320] width 249 height 541
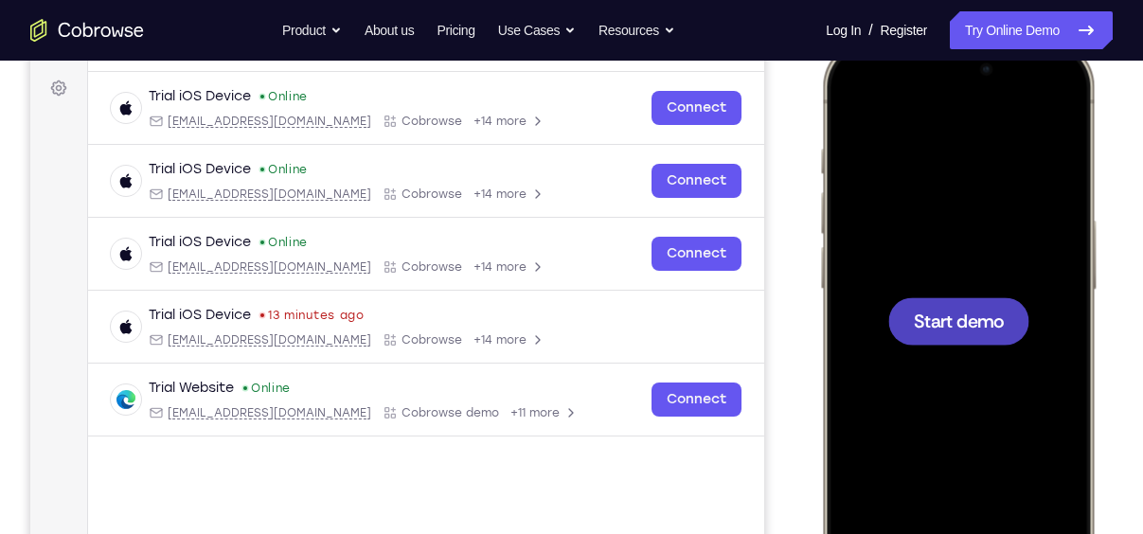
scroll to position [0, 0]
